Goal: Information Seeking & Learning: Learn about a topic

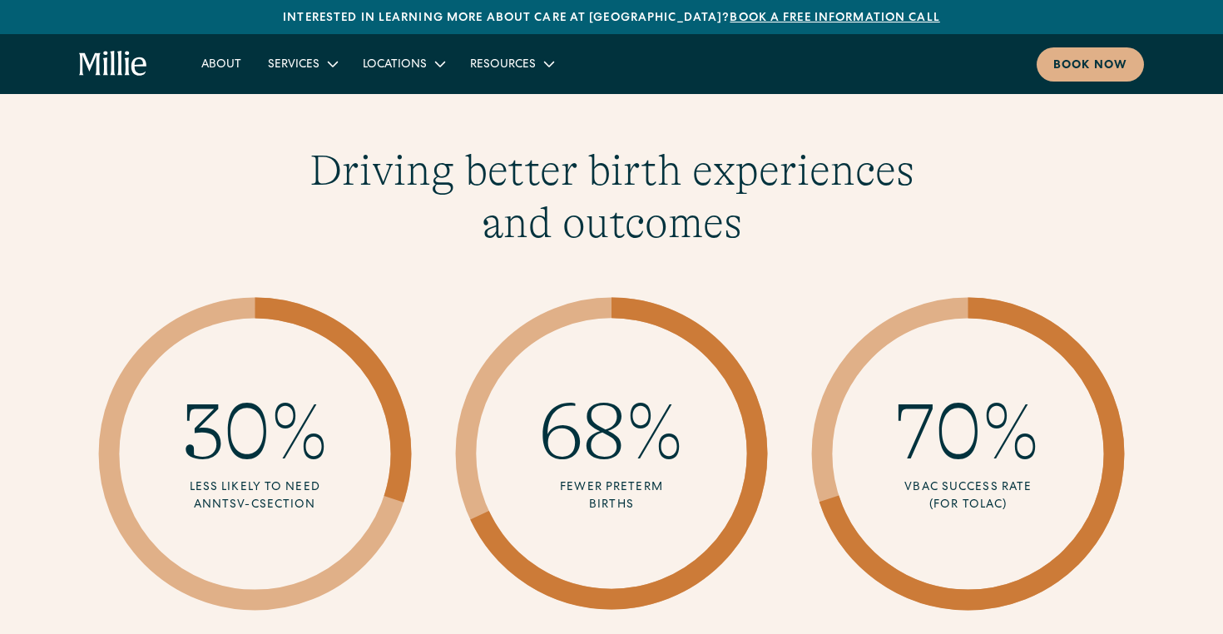
scroll to position [2398, 0]
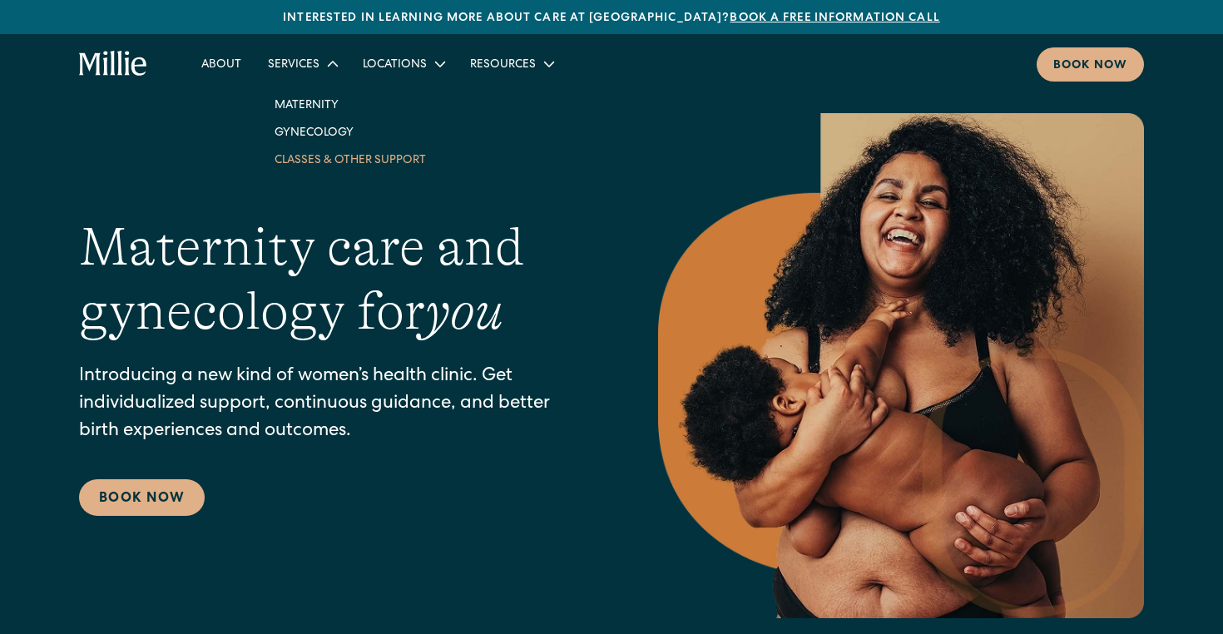
click at [315, 160] on link "Classes & Other Support" at bounding box center [350, 159] width 178 height 27
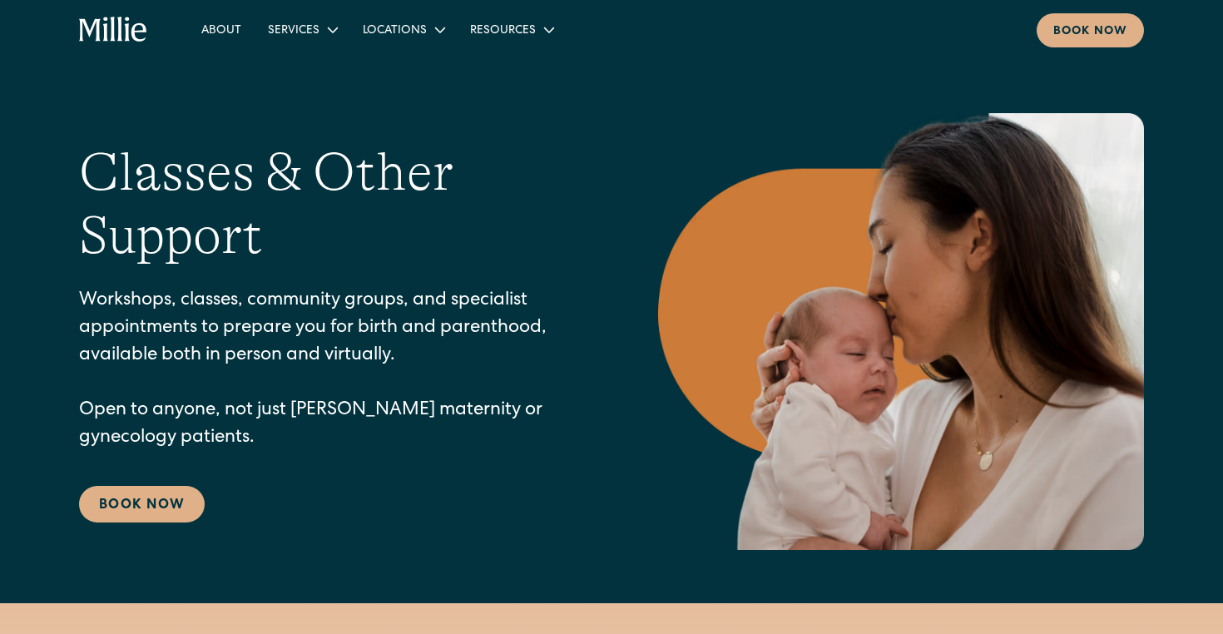
click at [295, 309] on p "Workshops, classes, community groups, and specialist appointments to prepare yo…" at bounding box center [335, 370] width 513 height 165
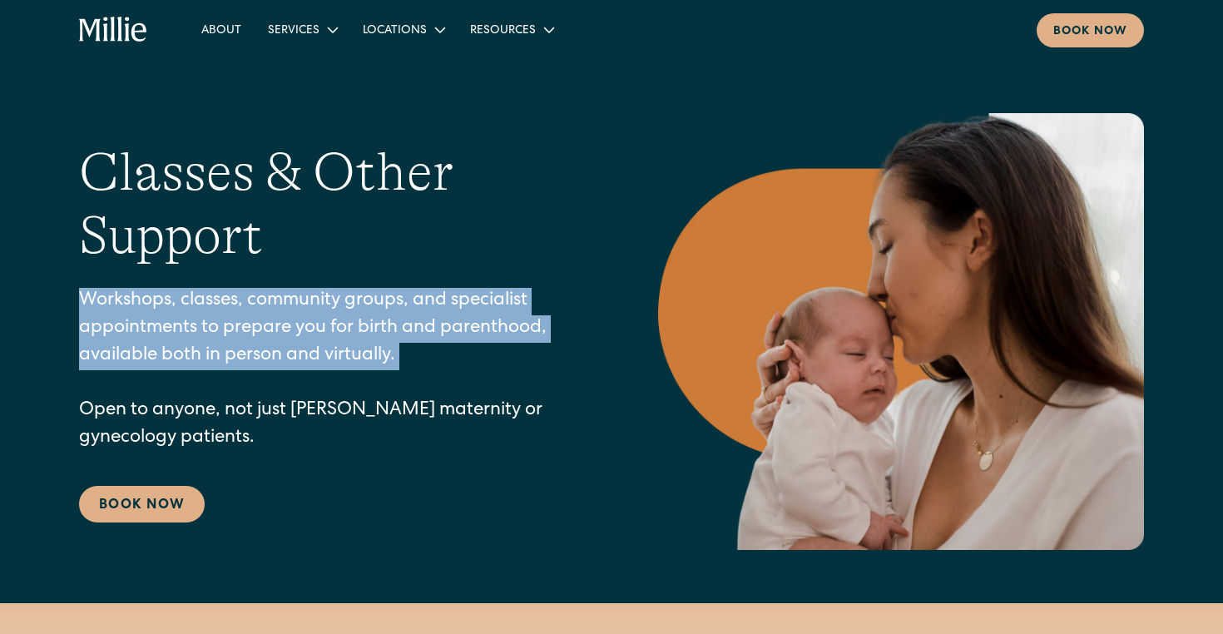
click at [295, 309] on p "Workshops, classes, community groups, and specialist appointments to prepare yo…" at bounding box center [335, 370] width 513 height 165
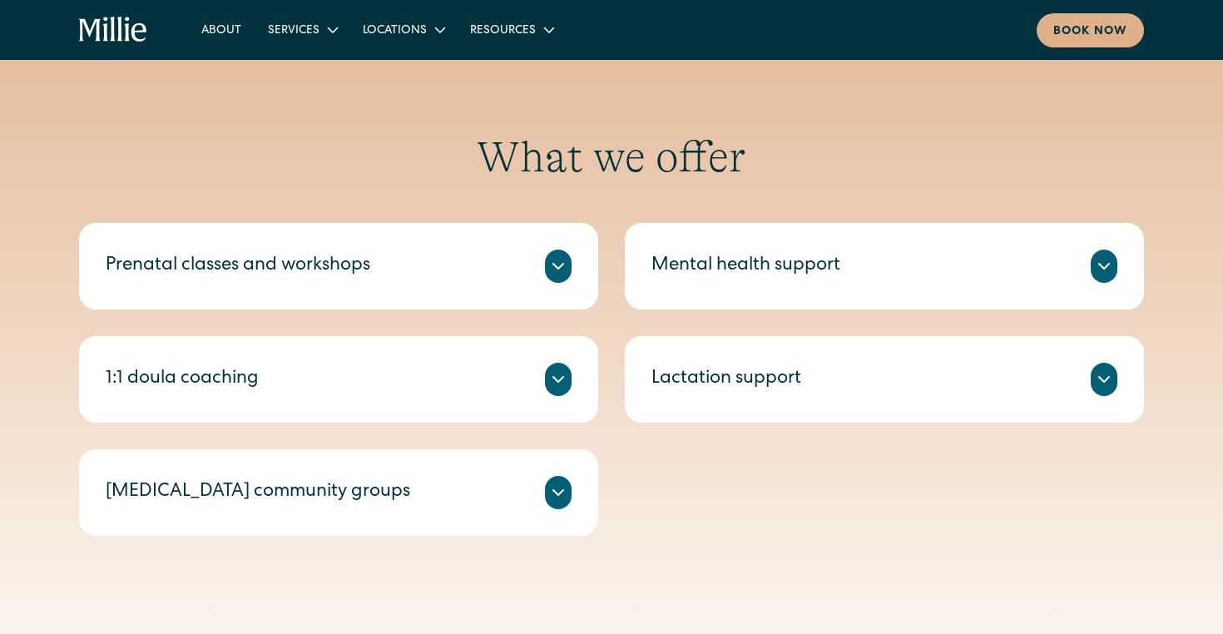
scroll to position [654, 0]
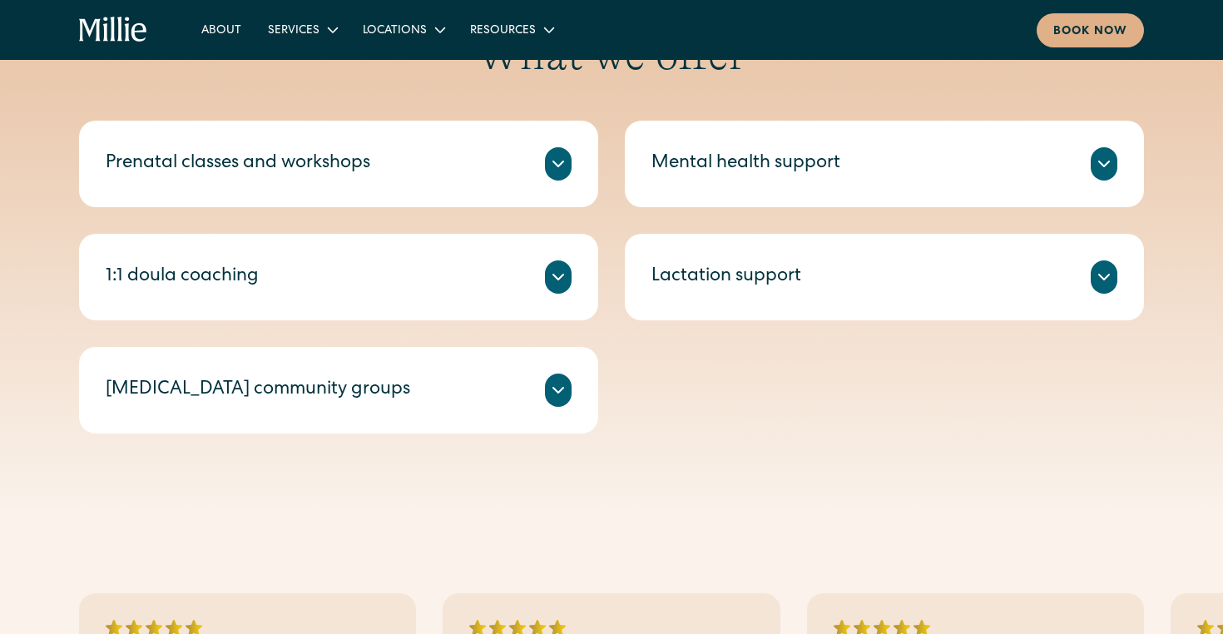
click at [223, 275] on div "1:1 doula coaching" at bounding box center [182, 277] width 153 height 27
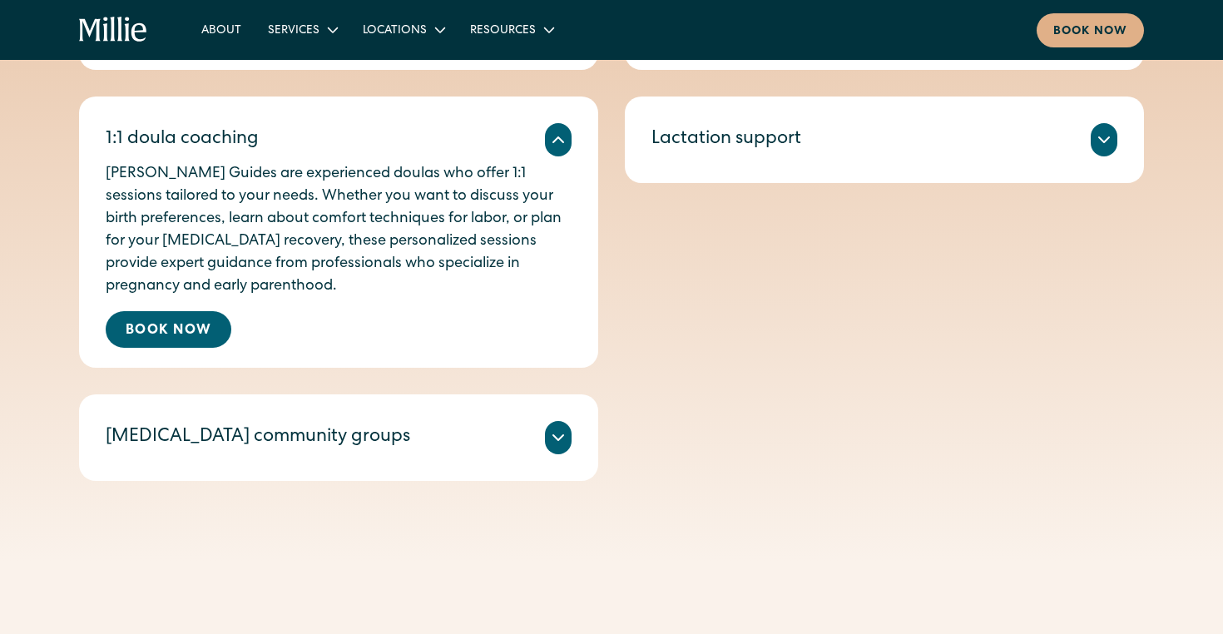
scroll to position [846, 0]
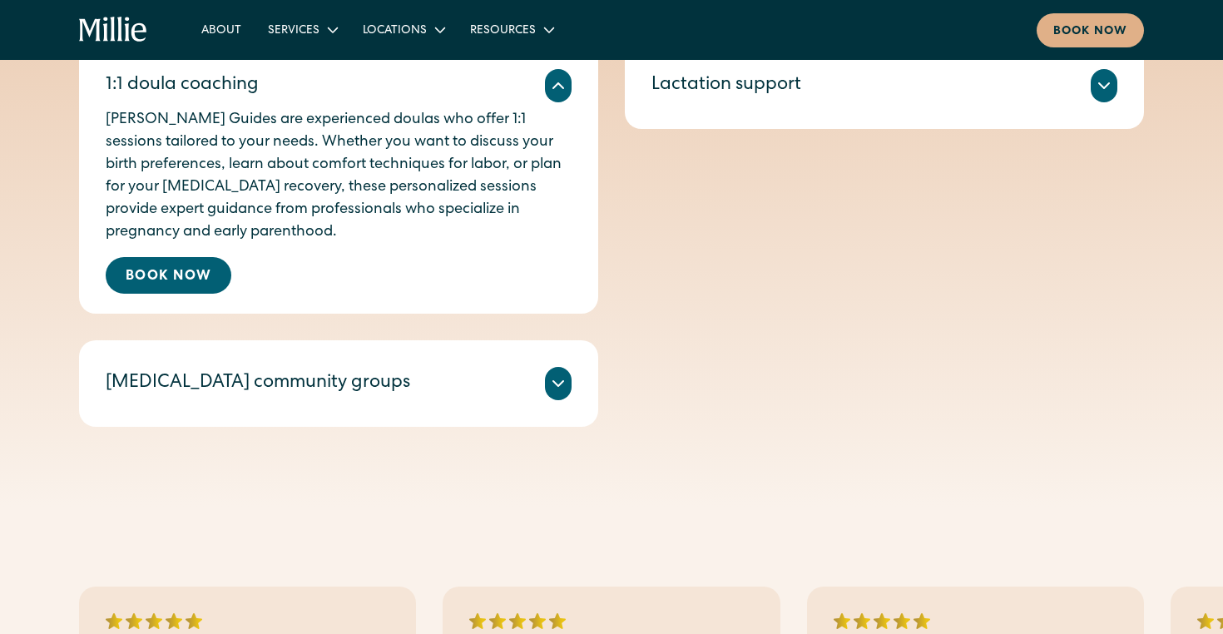
click at [211, 395] on div "Postpartum community groups" at bounding box center [258, 383] width 305 height 27
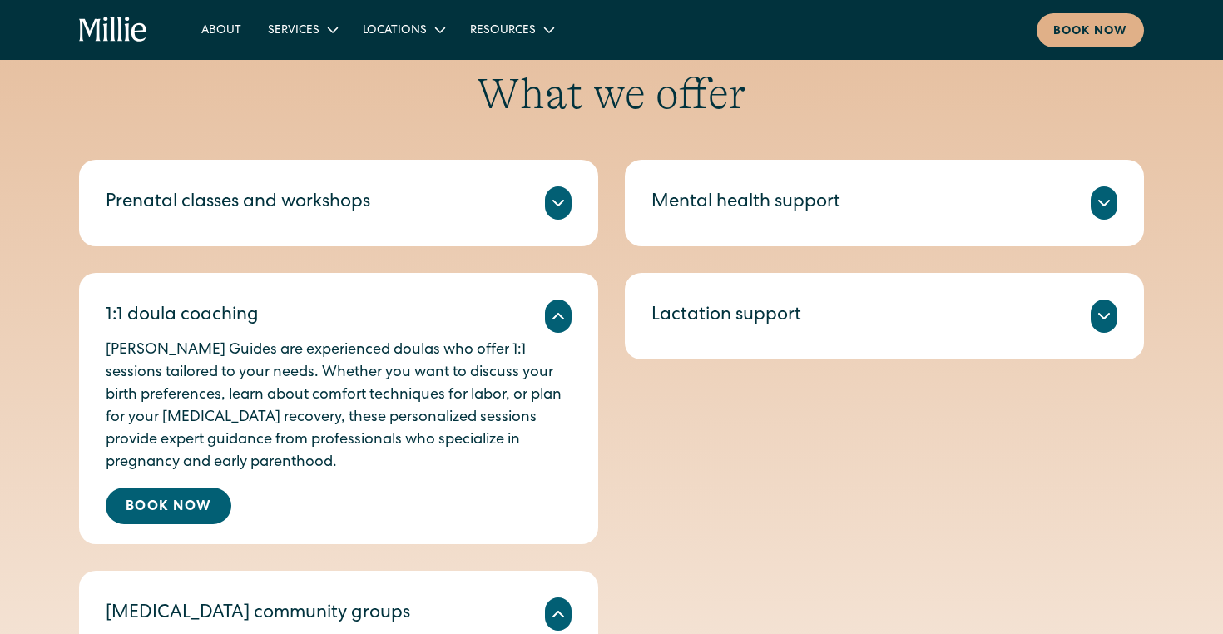
scroll to position [0, 0]
